Goal: Contribute content

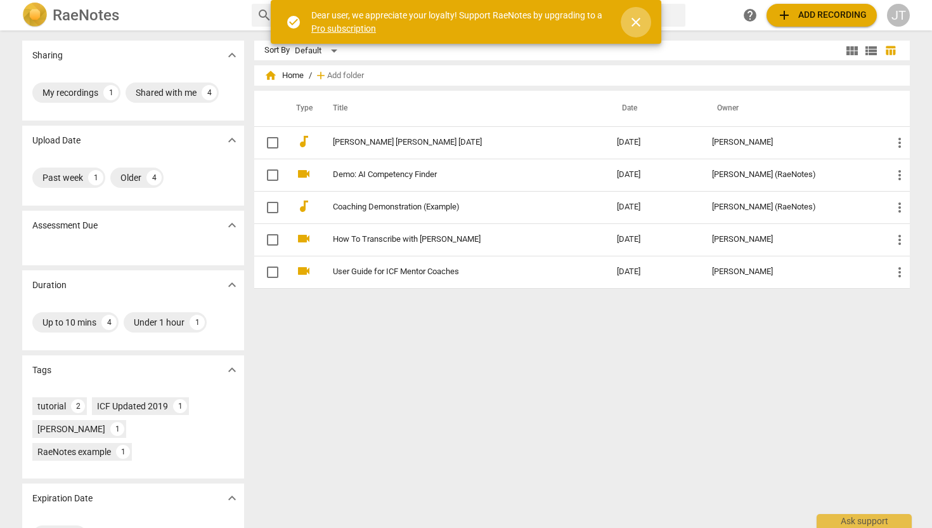
click at [646, 18] on span "close" at bounding box center [636, 22] width 30 height 15
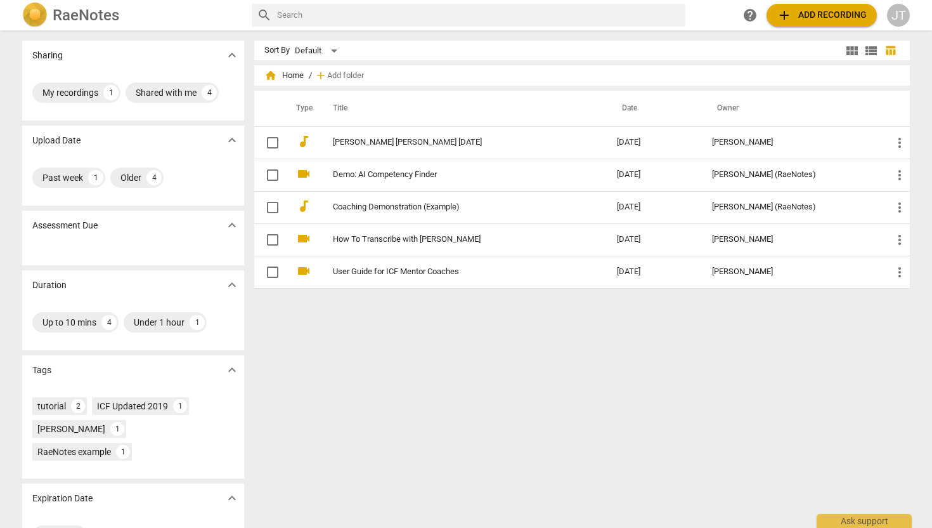
click at [791, 21] on span "add" at bounding box center [784, 15] width 15 height 15
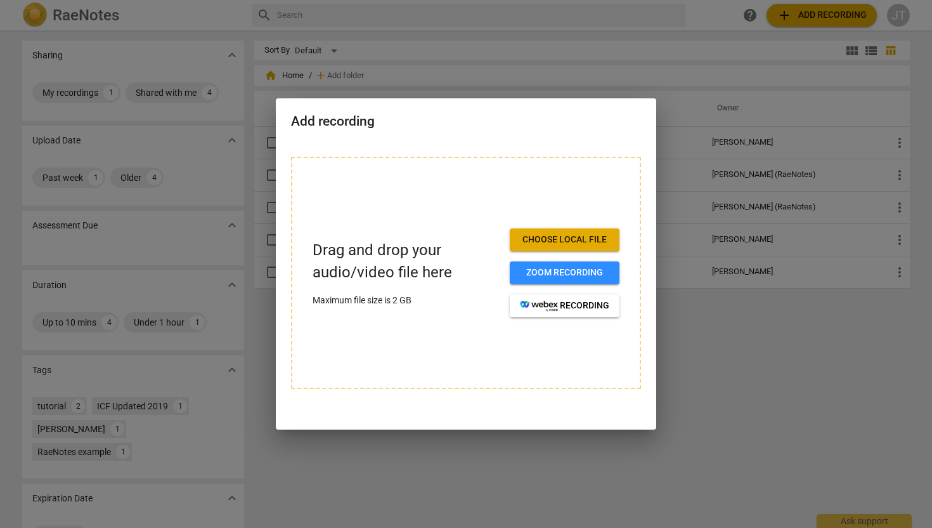
click at [571, 242] on span "Choose local file" at bounding box center [564, 239] width 89 height 13
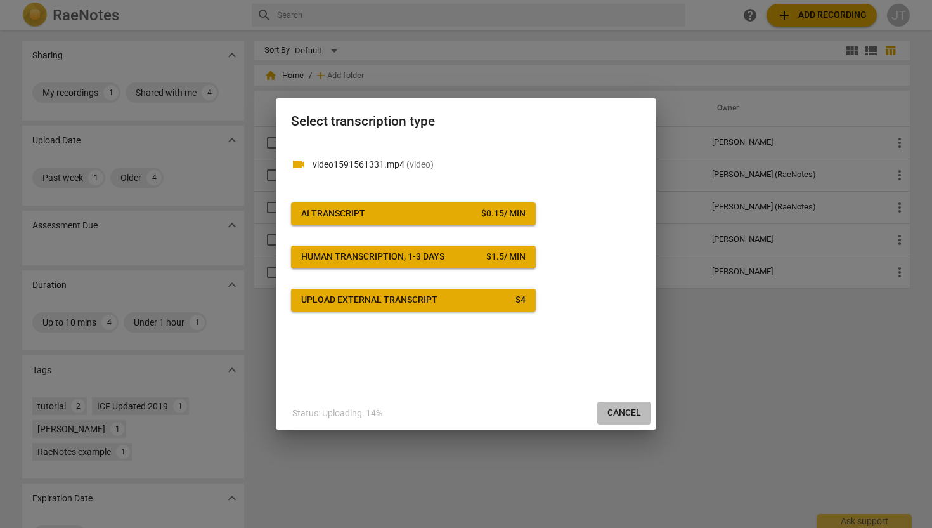
click at [625, 415] on span "Cancel" at bounding box center [625, 412] width 34 height 13
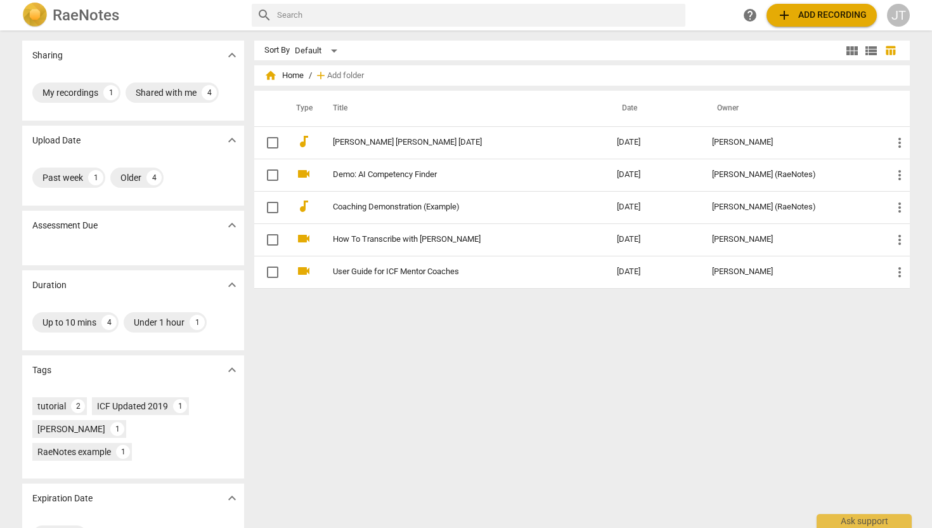
click at [893, 16] on div "JT" at bounding box center [898, 15] width 23 height 23
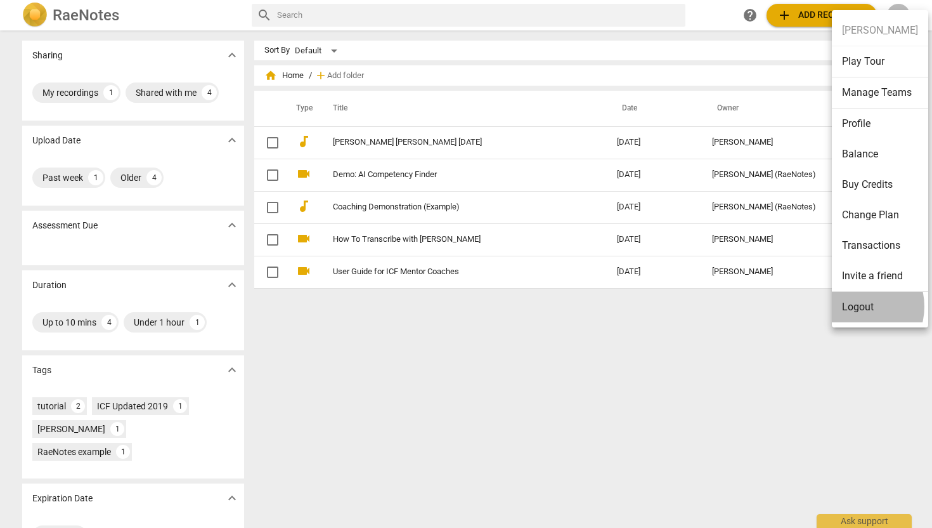
click at [855, 306] on li "Logout" at bounding box center [880, 307] width 96 height 30
